Goal: Find contact information: Find contact information

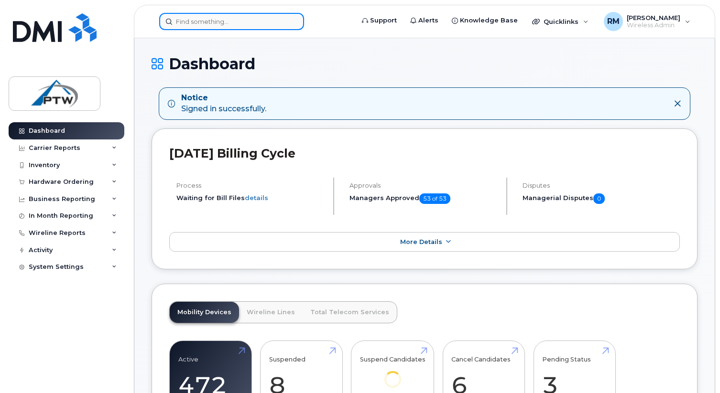
click at [181, 19] on input at bounding box center [231, 21] width 145 height 17
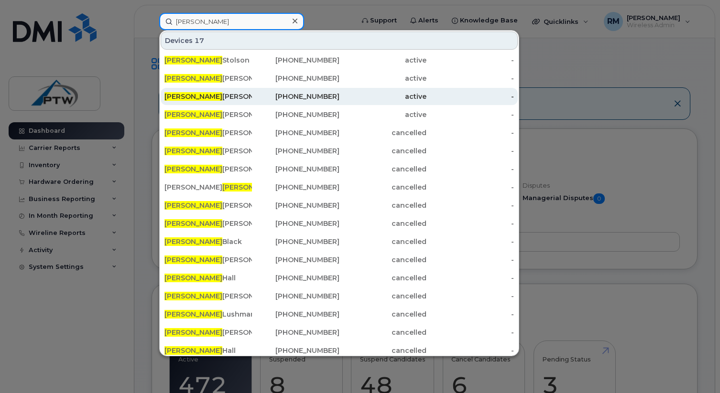
type input "tyler"
click at [291, 97] on div "403-418-6929" at bounding box center [295, 97] width 87 height 10
